Goal: Navigation & Orientation: Find specific page/section

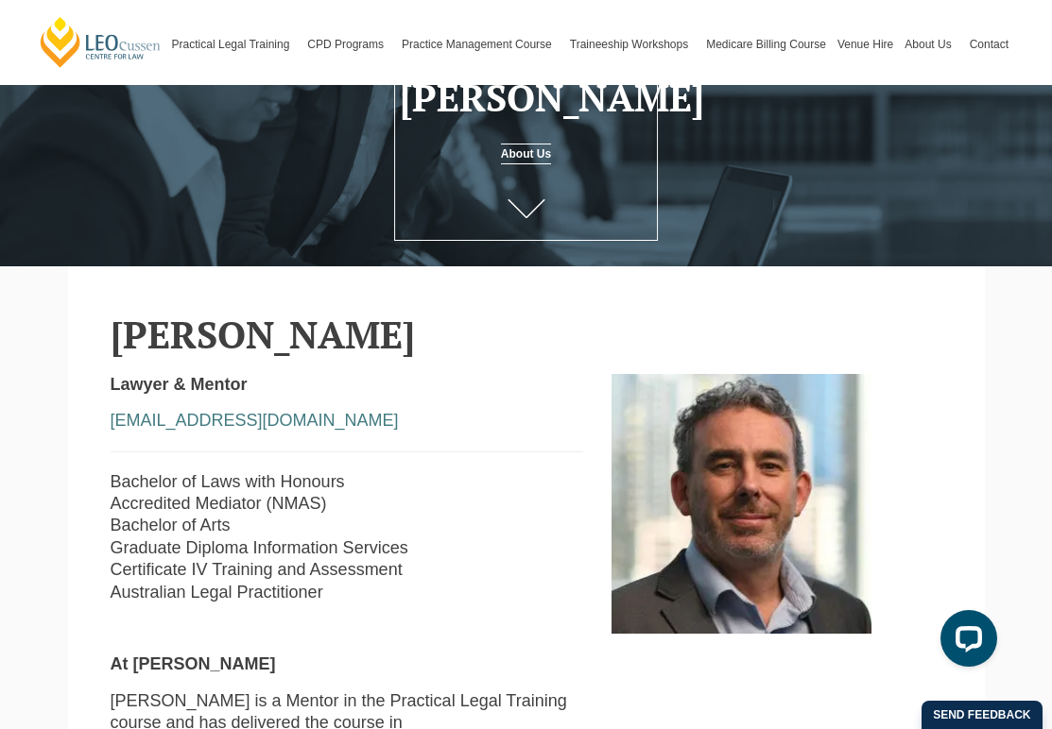
scroll to position [195, 0]
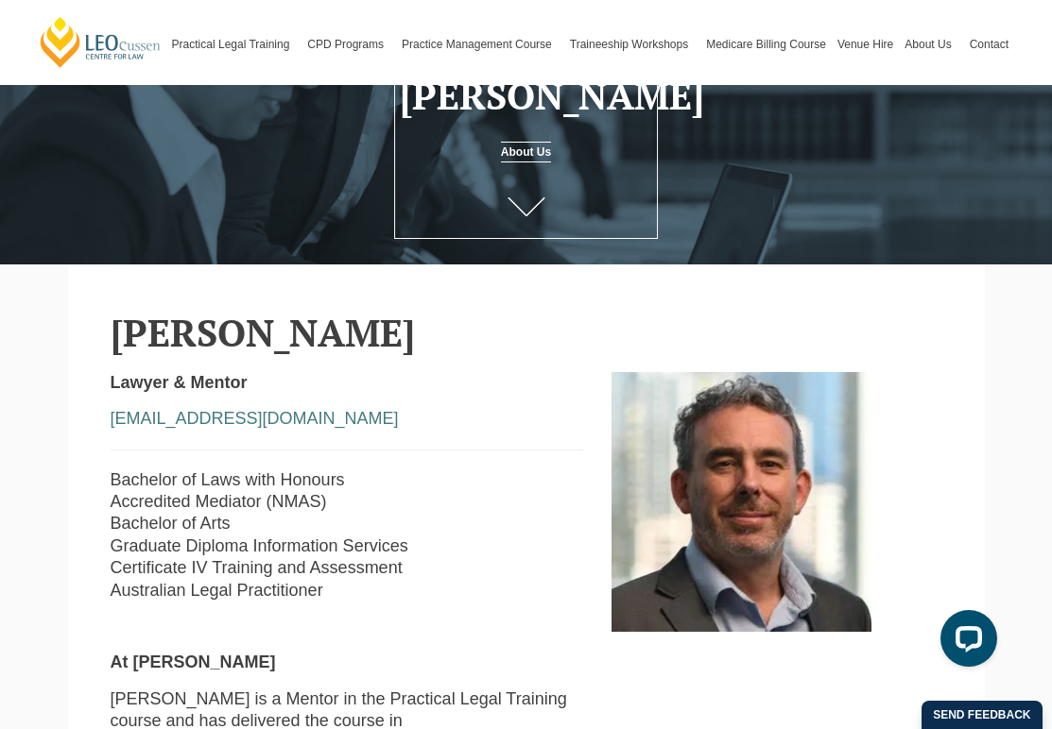
click at [540, 616] on p at bounding box center [347, 627] width 473 height 22
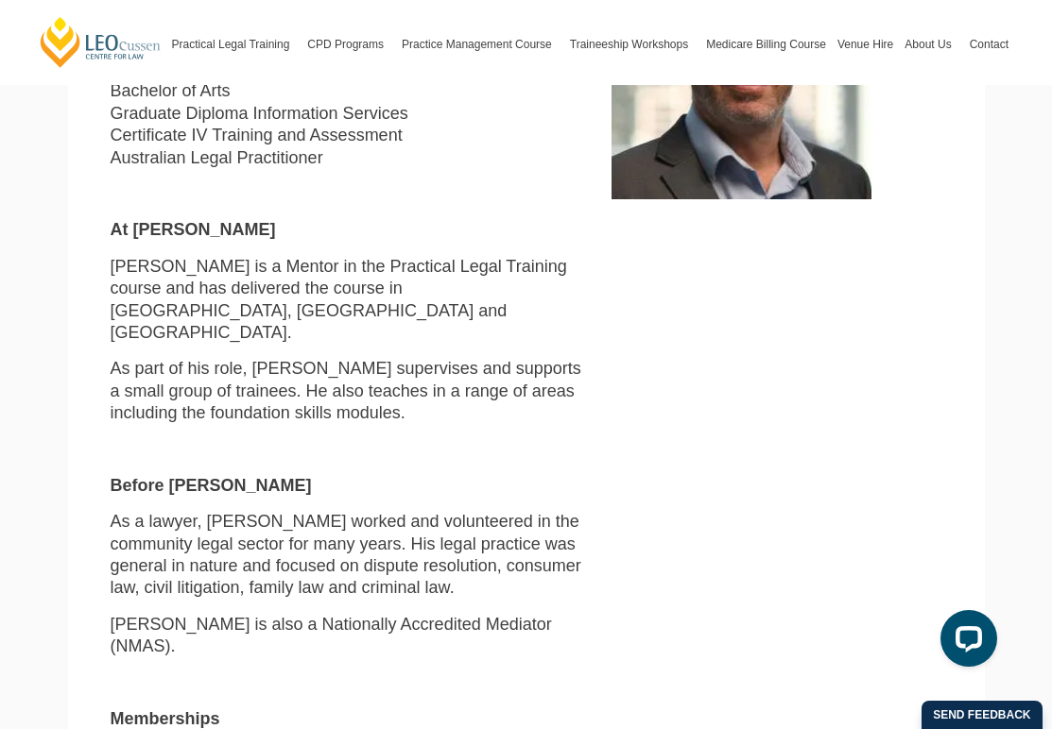
scroll to position [629, 0]
